Goal: Find specific page/section: Find specific page/section

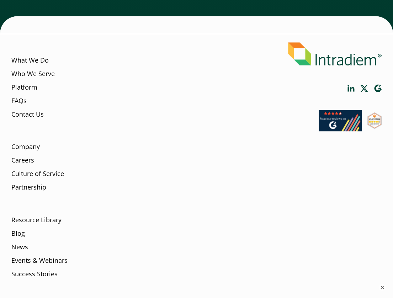
scroll to position [2444, 0]
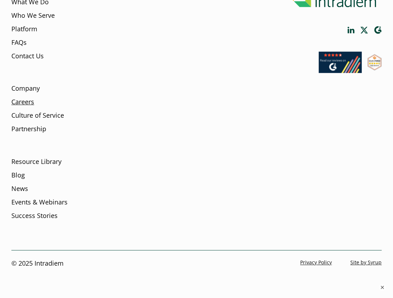
click at [34, 107] on link "Careers" at bounding box center [22, 101] width 23 height 9
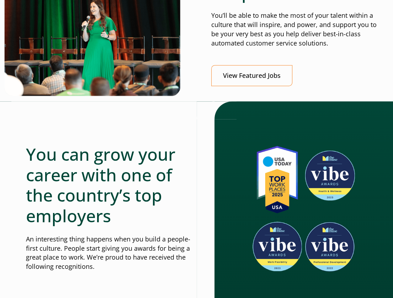
scroll to position [356, 0]
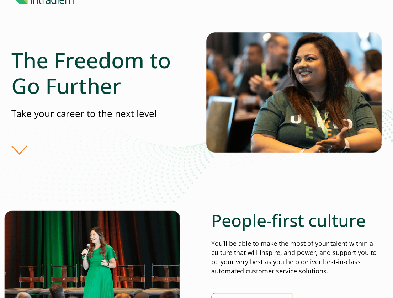
scroll to position [0, 0]
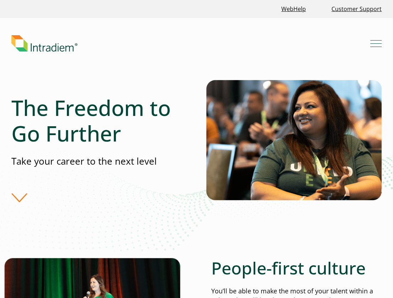
click at [0, 0] on link "Careers" at bounding box center [0, 0] width 0 height 0
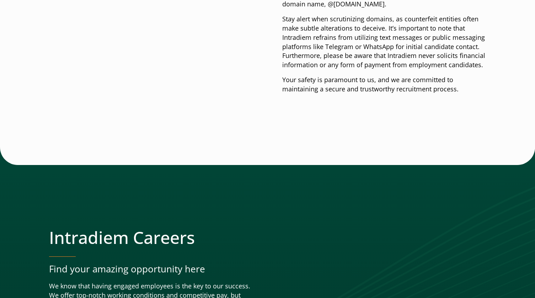
scroll to position [2797, 0]
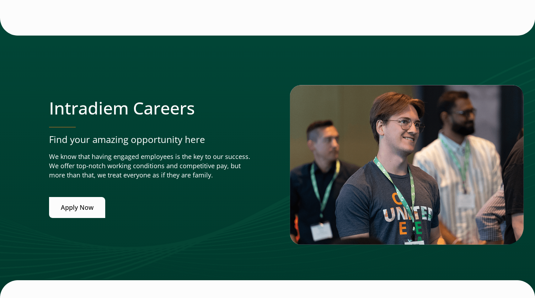
click at [70, 197] on link "Apply Now" at bounding box center [77, 207] width 56 height 21
